Goal: Task Accomplishment & Management: Manage account settings

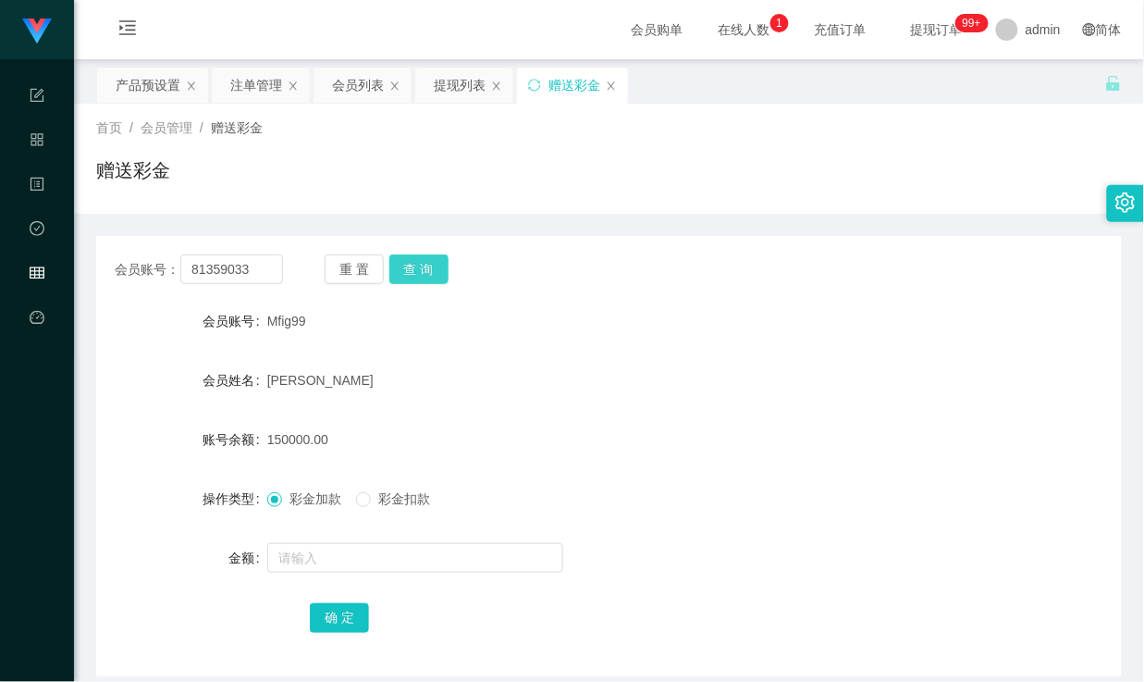
type input "81359033"
click at [431, 274] on button "查 询" at bounding box center [418, 269] width 59 height 30
click at [732, 299] on div "会员账号： 81359033 重 置 查 询 会员账号 81359033 会员姓名 chinjunhao 账号余额 0.00 操作类型 彩金加款 彩金扣款 金…" at bounding box center [609, 456] width 1026 height 440
click at [261, 84] on div "注单管理" at bounding box center [256, 85] width 52 height 35
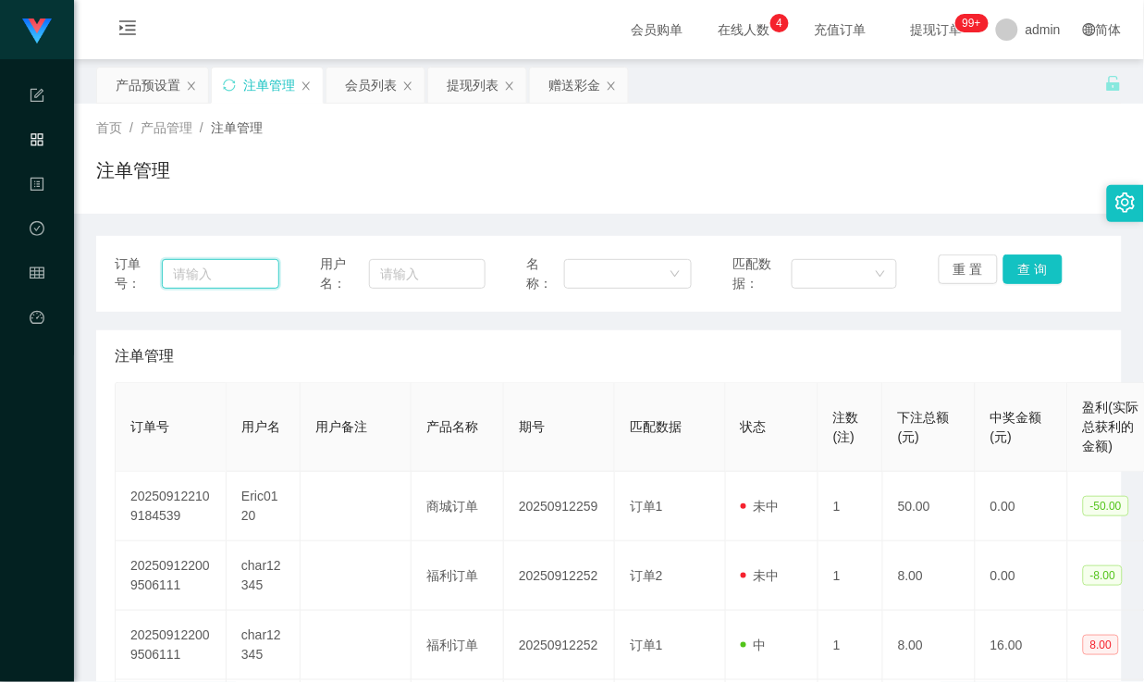
click at [235, 277] on input "text" at bounding box center [220, 274] width 117 height 30
paste input "81359033"
type input "81359033"
click at [1029, 271] on button "查 询" at bounding box center [1033, 269] width 59 height 30
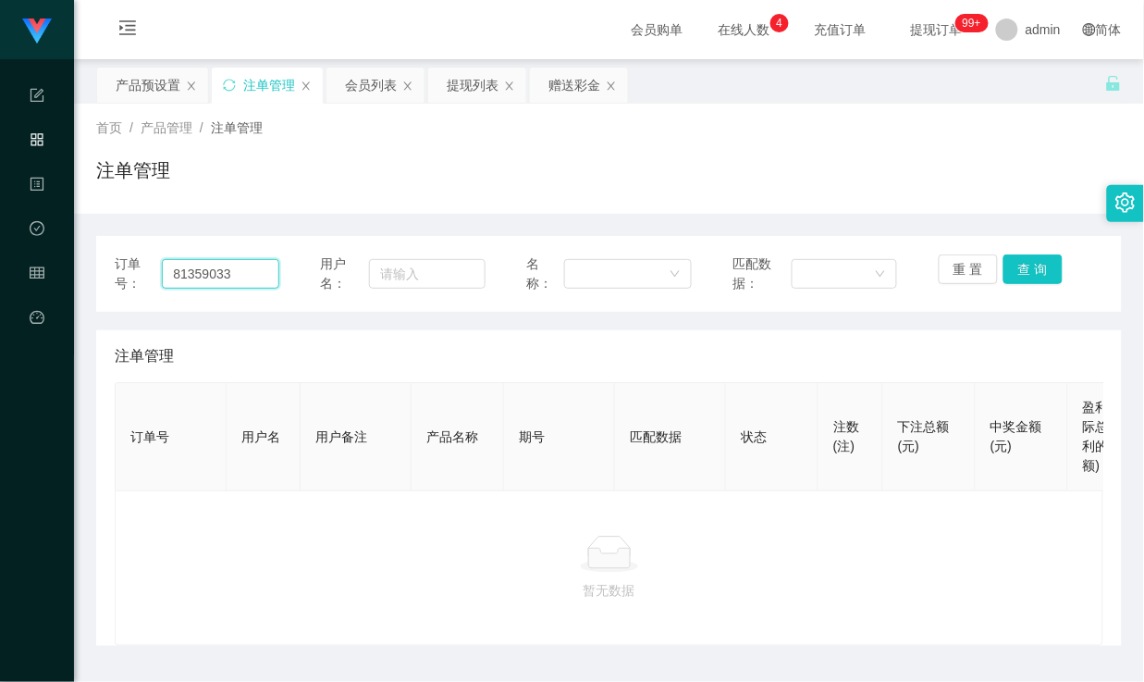
drag, startPoint x: 252, startPoint y: 276, endPoint x: 79, endPoint y: 268, distance: 173.1
click at [79, 268] on main "关闭左侧 关闭右侧 关闭其它 刷新页面 产品预设置 注单管理 会员列表 提现列表 赠送彩金 首页 / 产品管理 / 注单管理 / 注单管理 订单号： 8135…" at bounding box center [609, 352] width 1070 height 586
click at [420, 271] on input "text" at bounding box center [427, 274] width 116 height 30
paste input "81359033"
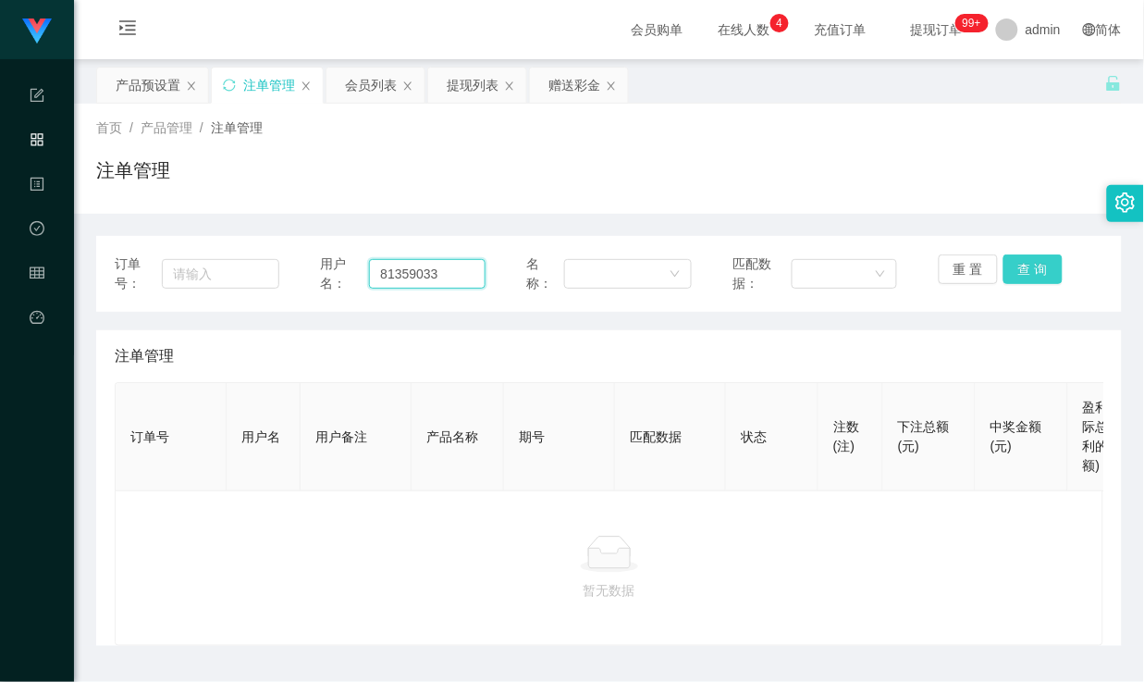
type input "81359033"
click at [1009, 273] on button "查 询" at bounding box center [1033, 269] width 59 height 30
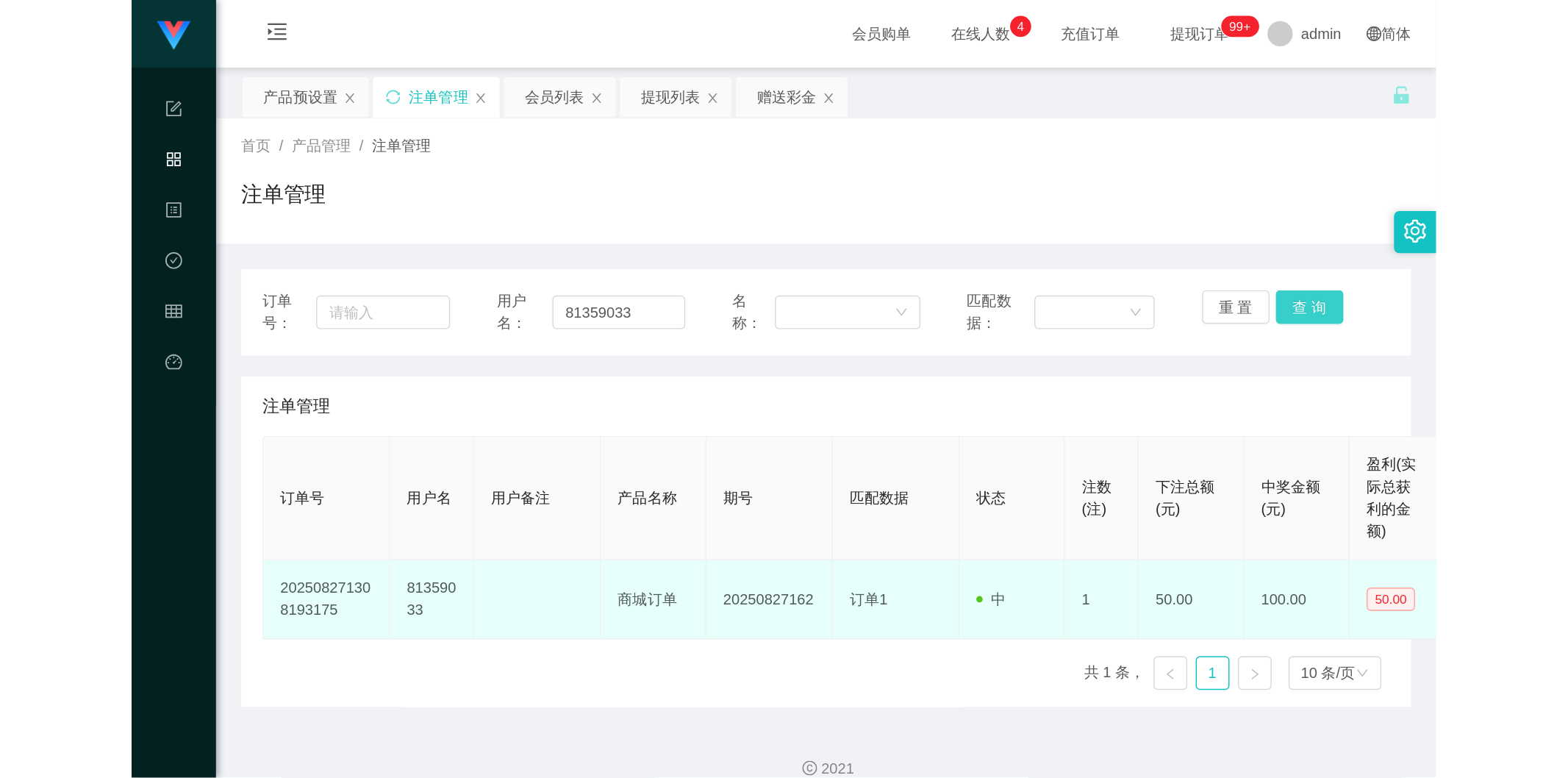
scroll to position [18, 0]
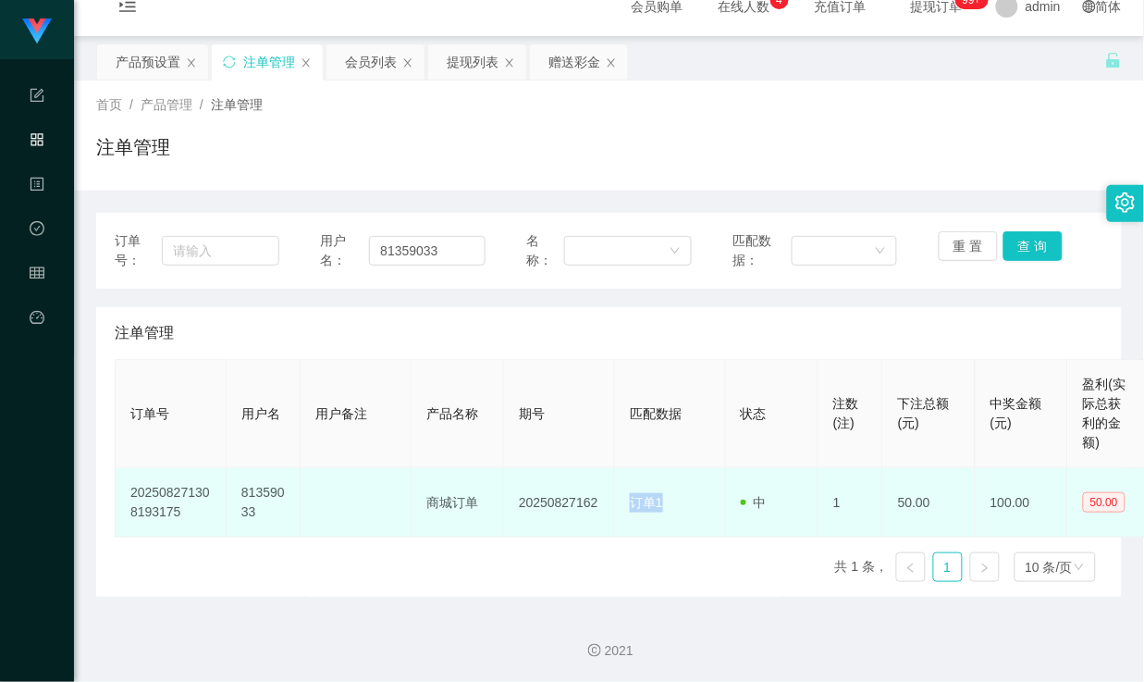
drag, startPoint x: 736, startPoint y: 488, endPoint x: 603, endPoint y: 490, distance: 133.2
click at [603, 490] on tr "202508271308193175 81359033 商城订单 20250827162 订单1 中 1 50.00 100.00 50.00" at bounding box center [632, 502] width 1033 height 69
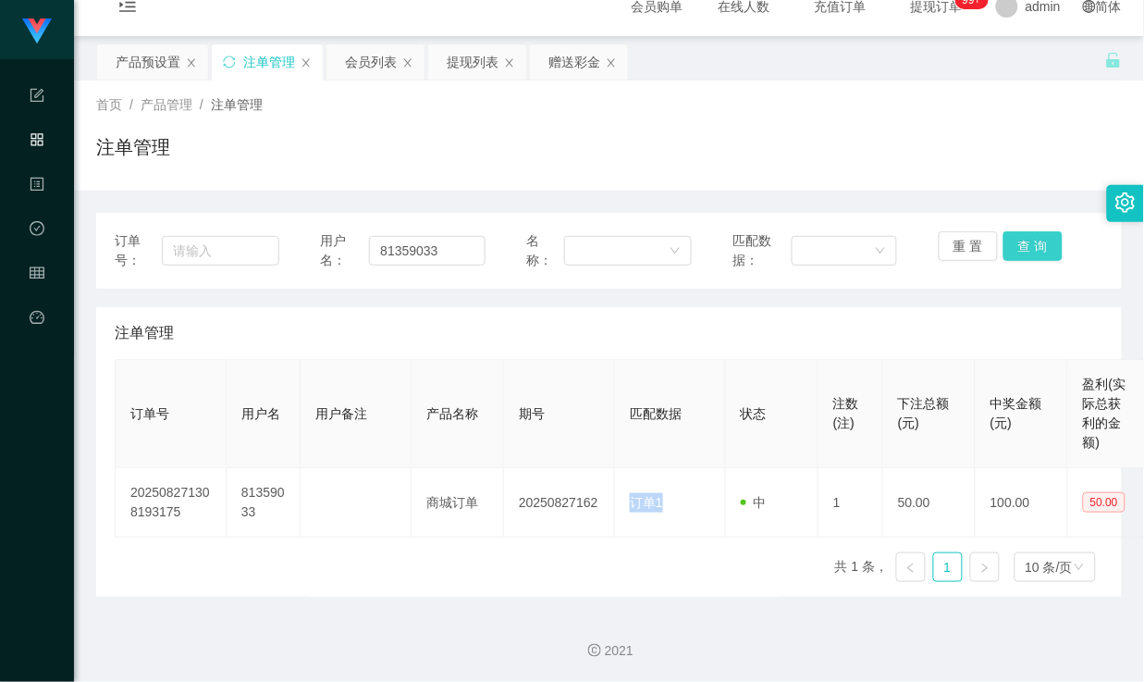
click at [1021, 245] on button "查 询" at bounding box center [1033, 246] width 59 height 30
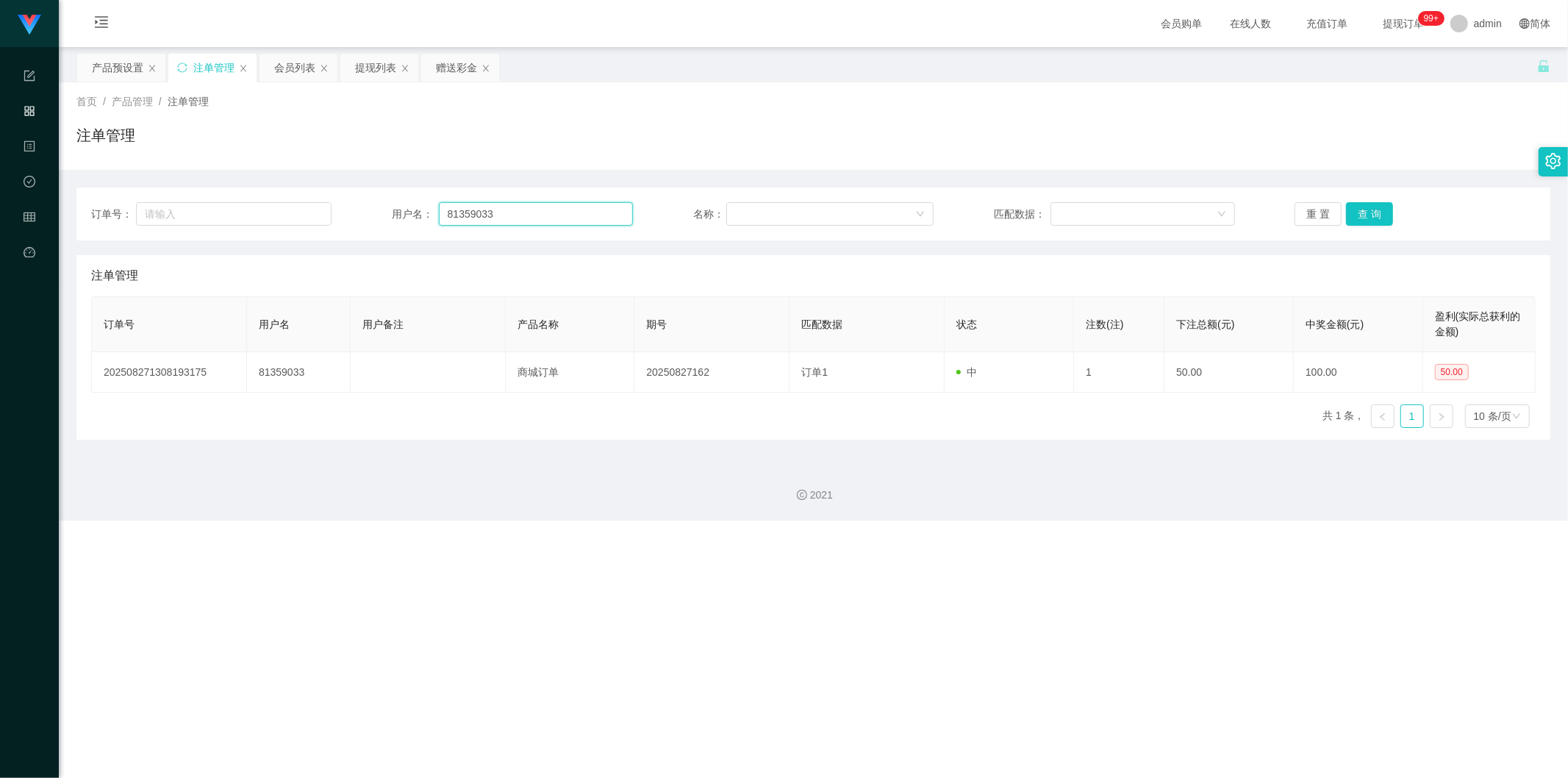
drag, startPoint x: 527, startPoint y: 216, endPoint x: 388, endPoint y: 219, distance: 139.0
click at [388, 219] on div "订单号： 用户名： 81359033 名称： 匹配数据： 重 置 查 询" at bounding box center [814, 214] width 1445 height 24
click at [214, 209] on input "text" at bounding box center [234, 214] width 196 height 24
click at [489, 211] on input "text" at bounding box center [536, 214] width 194 height 24
paste input "81359033"
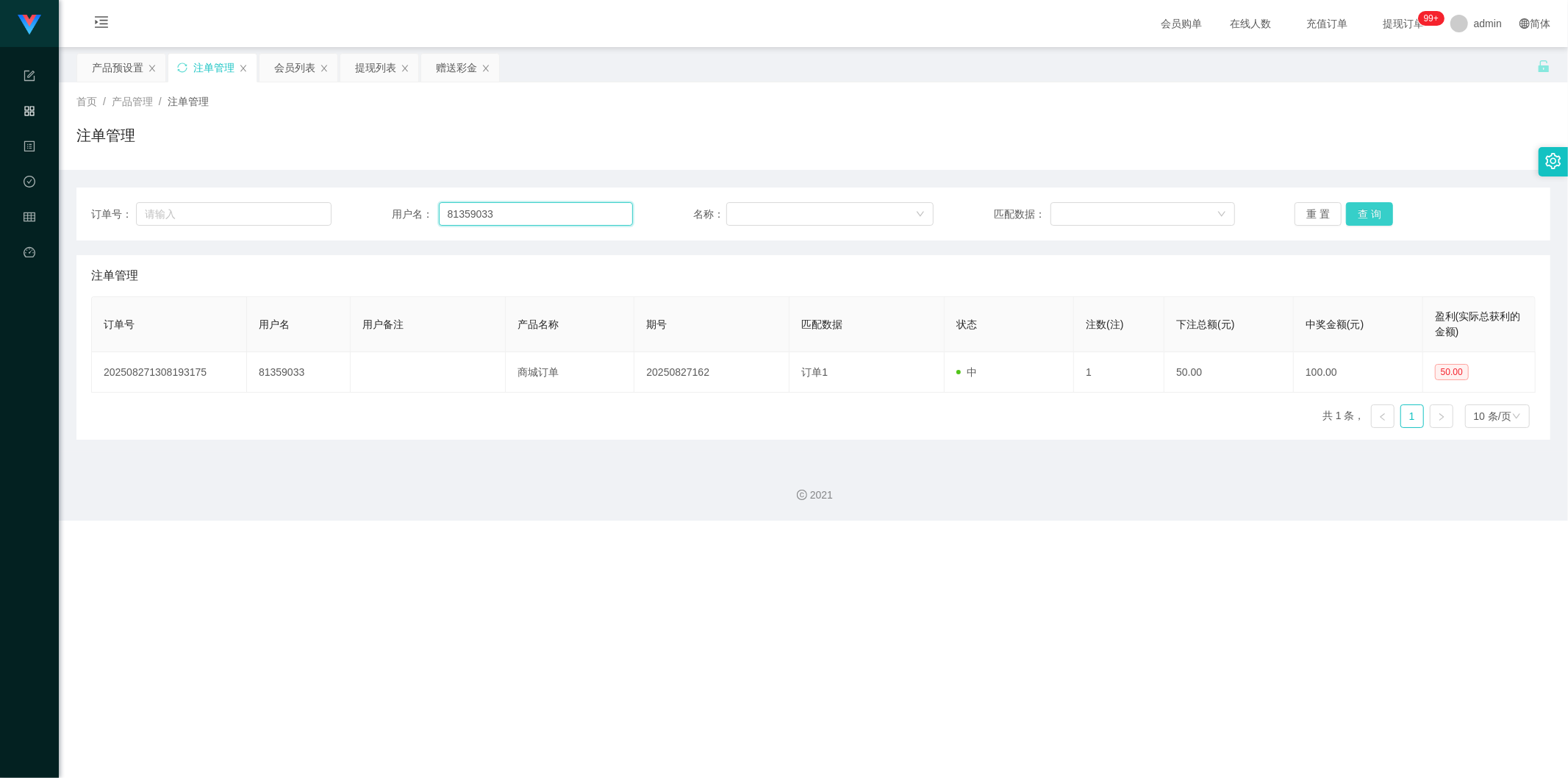
type input "81359033"
click at [908, 217] on button "查 询" at bounding box center [1369, 214] width 47 height 24
click at [908, 218] on button "查 询" at bounding box center [1369, 214] width 47 height 24
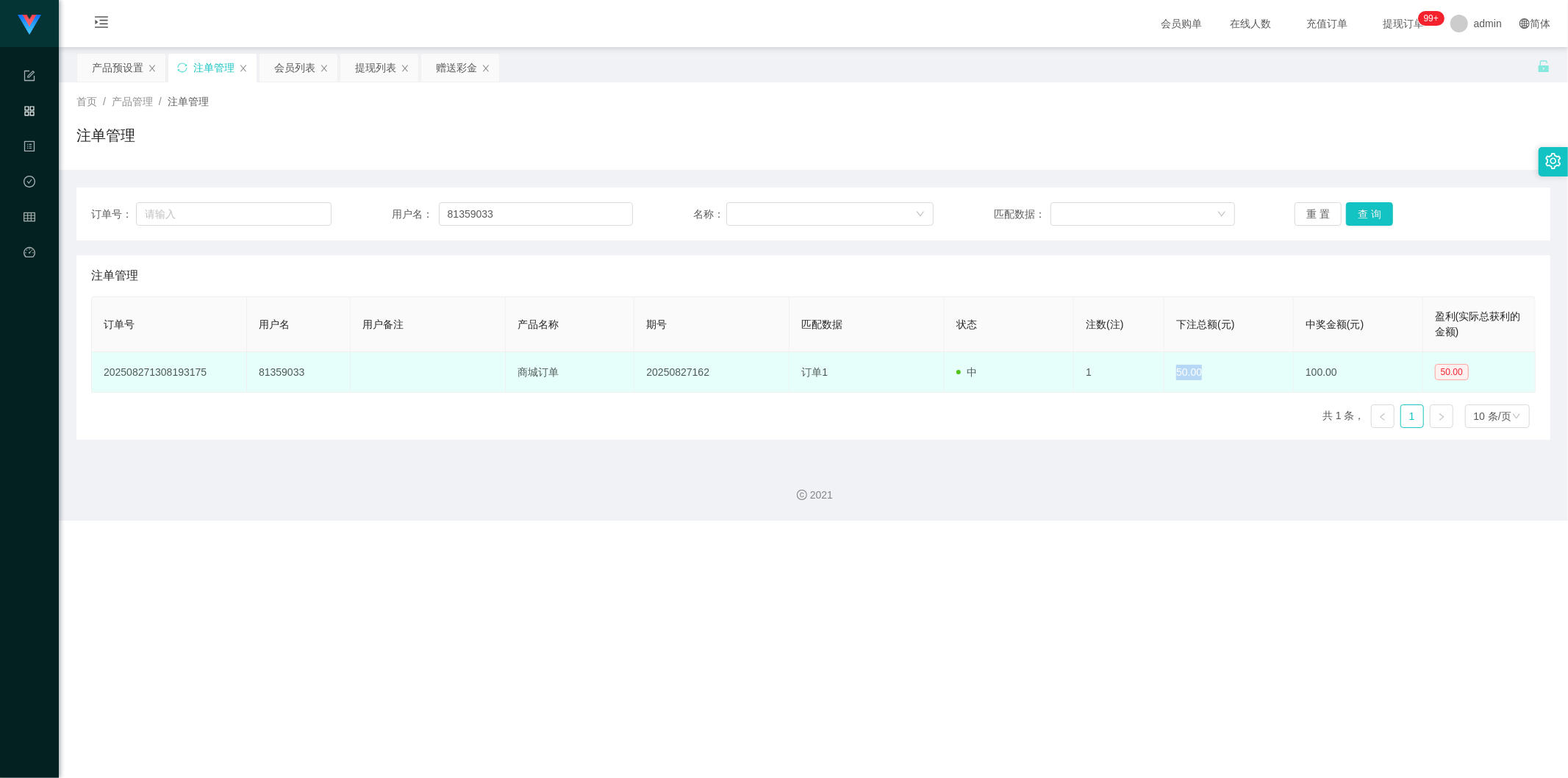
drag, startPoint x: 1138, startPoint y: 368, endPoint x: 1148, endPoint y: 363, distance: 11.2
click at [908, 365] on tr "202508271308193175 81359033 商城订单 20250827162 订单1 中 1 50.00 100.00 50.00" at bounding box center [814, 372] width 1444 height 41
drag, startPoint x: 640, startPoint y: 376, endPoint x: 906, endPoint y: 375, distance: 266.0
click at [854, 377] on tr "202508271308193175 81359033 商城订单 20250827162 订单1 中 1 50.00 100.00 50.00" at bounding box center [814, 372] width 1444 height 41
click at [660, 377] on td "20250827162" at bounding box center [711, 372] width 155 height 41
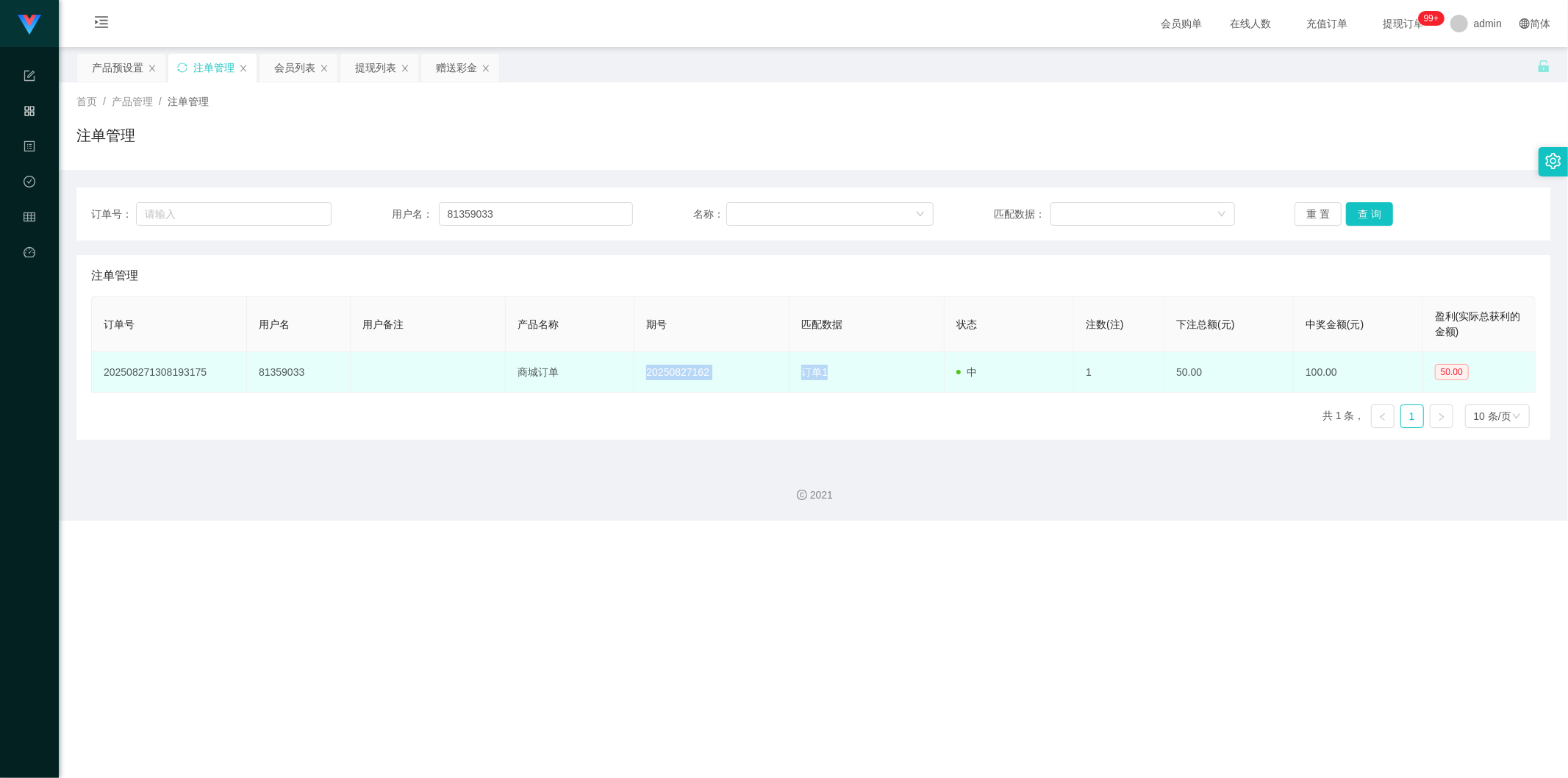
click at [668, 372] on td "20250827162" at bounding box center [711, 372] width 155 height 41
drag, startPoint x: 662, startPoint y: 374, endPoint x: 690, endPoint y: 367, distance: 28.9
click at [690, 367] on td "20250827162" at bounding box center [711, 372] width 155 height 41
